Goal: Information Seeking & Learning: Learn about a topic

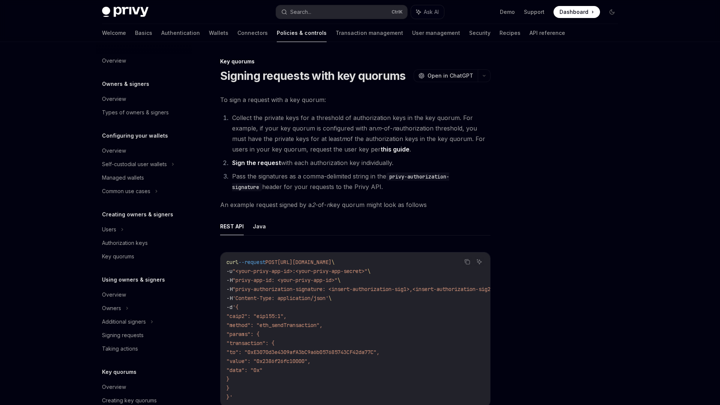
scroll to position [123, 0]
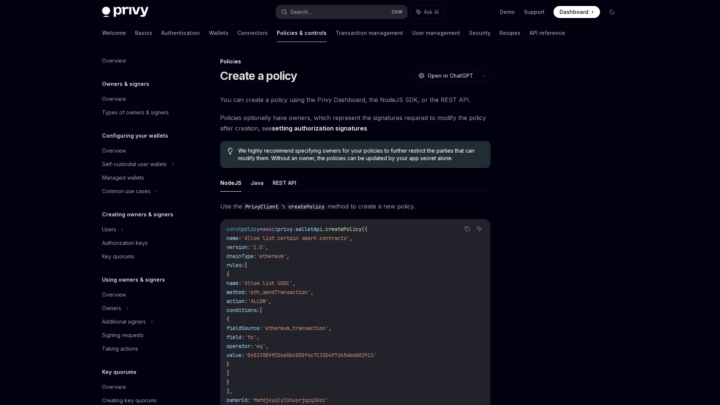
scroll to position [123, 0]
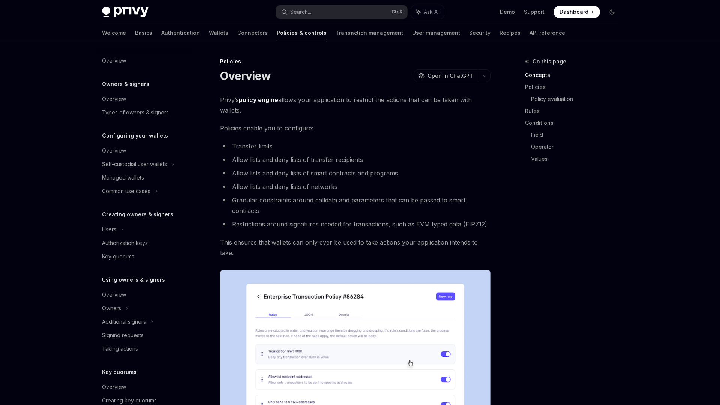
scroll to position [123, 0]
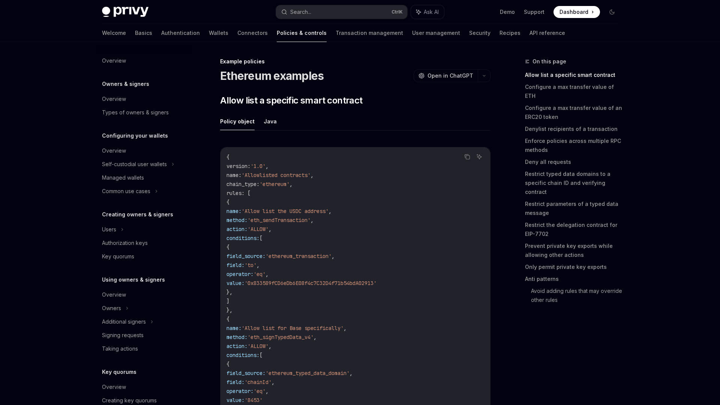
scroll to position [150, 0]
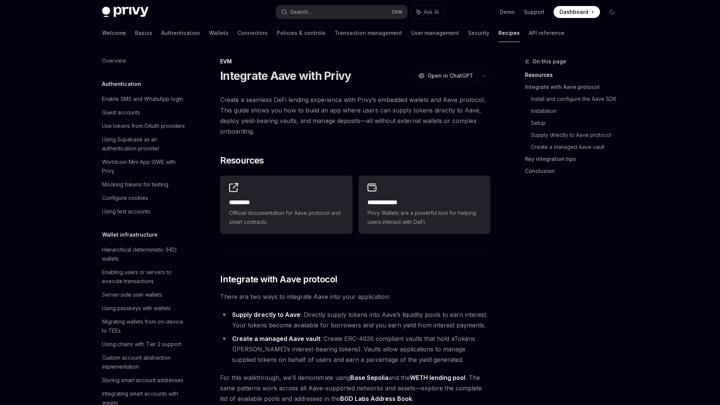
scroll to position [922, 0]
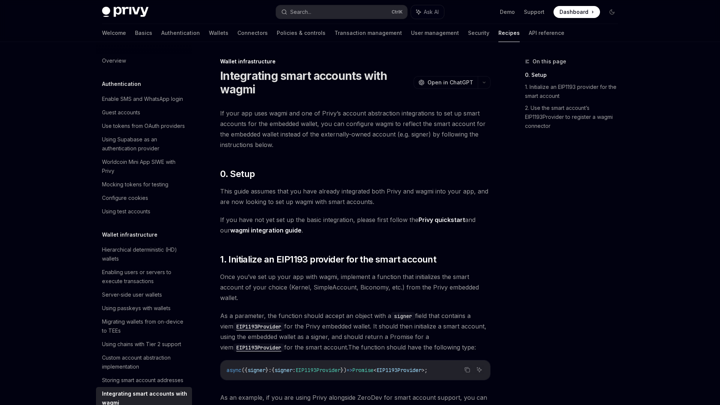
scroll to position [175, 0]
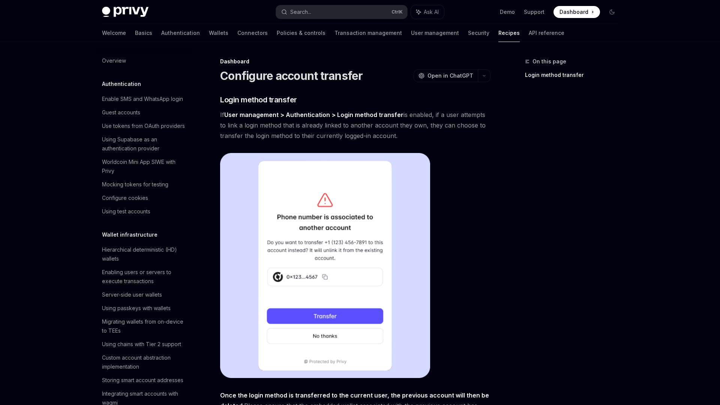
scroll to position [310, 0]
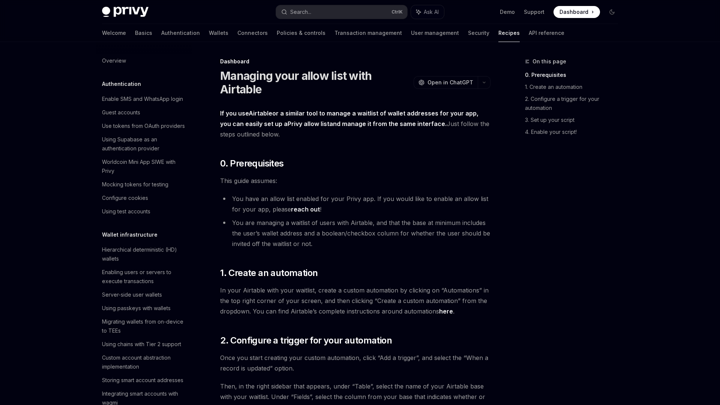
scroll to position [364, 0]
